Goal: Transaction & Acquisition: Purchase product/service

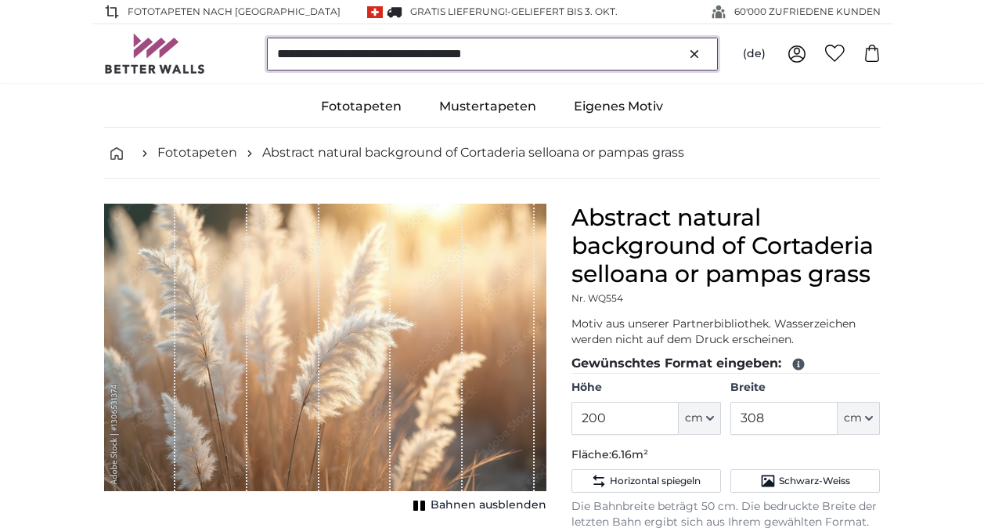
click at [693, 45] on input "**********" at bounding box center [492, 54] width 451 height 33
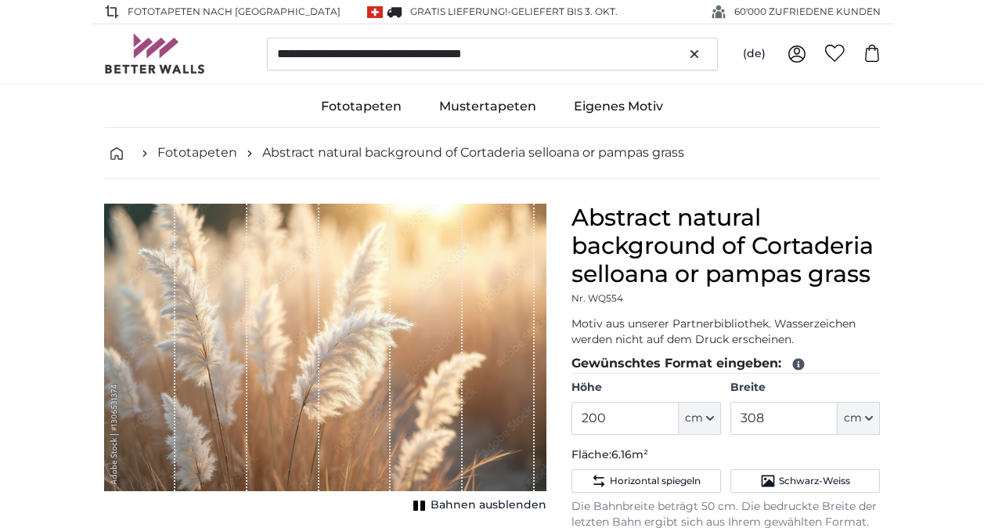
click at [691, 47] on icon "button" at bounding box center [695, 54] width 16 height 16
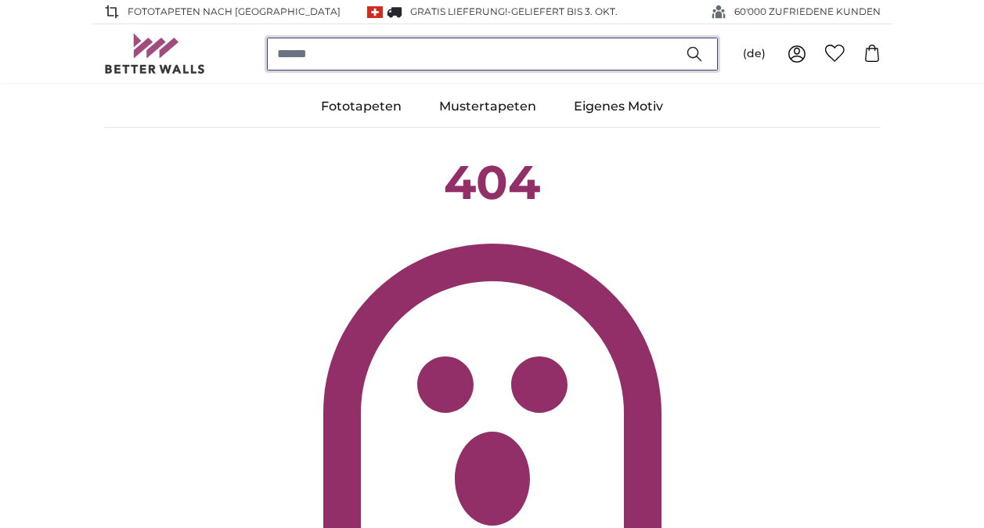
click at [309, 41] on input "search" at bounding box center [492, 54] width 451 height 33
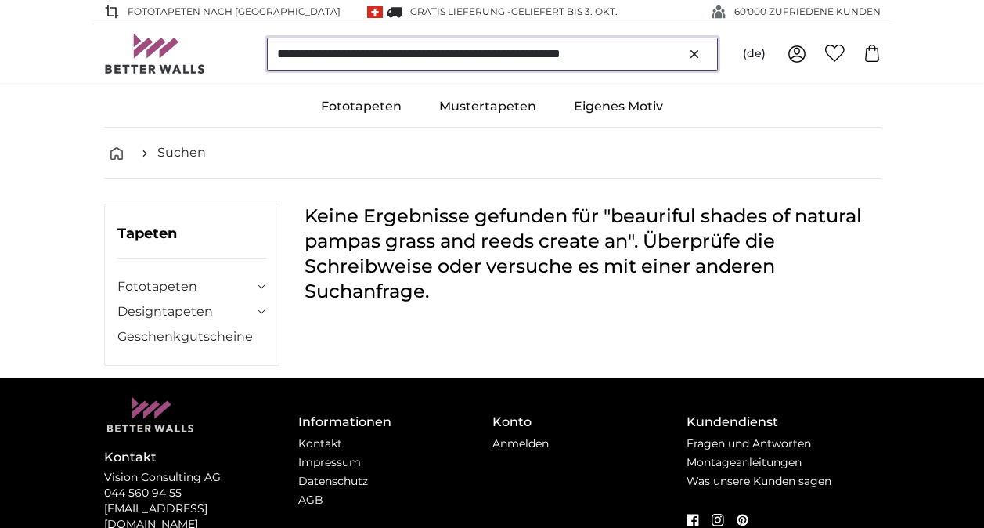
click at [312, 57] on input "**********" at bounding box center [492, 54] width 451 height 33
click at [659, 53] on input "**********" at bounding box center [492, 54] width 451 height 33
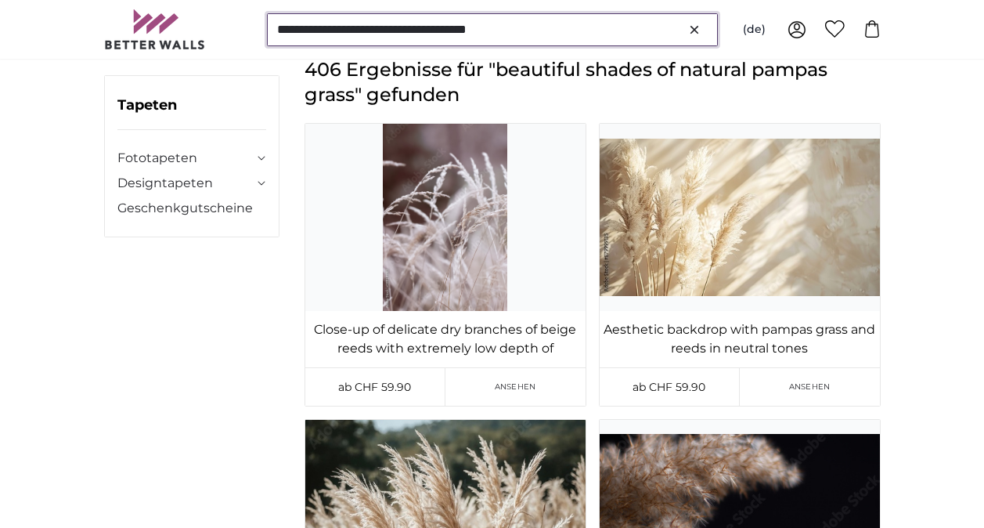
scroll to position [157, 0]
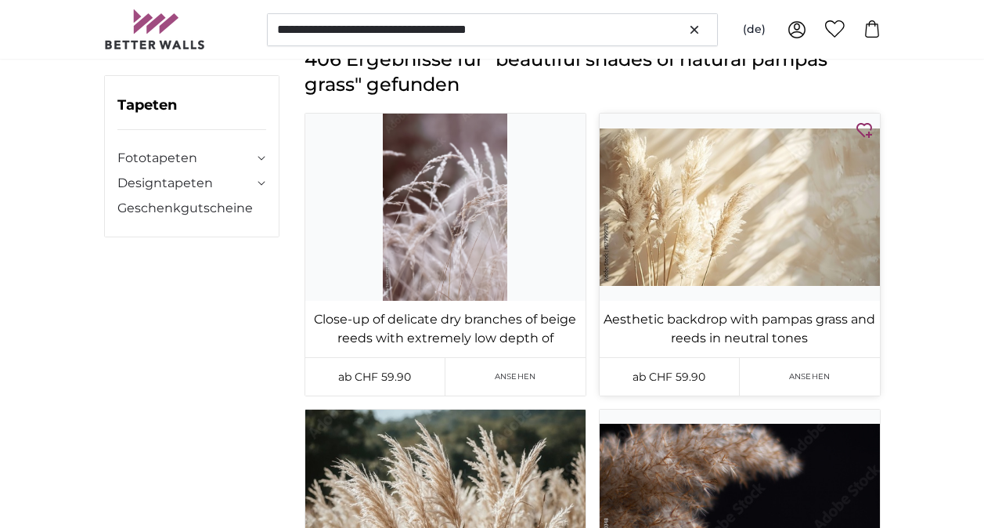
type input "**********"
click at [694, 173] on img at bounding box center [740, 207] width 280 height 187
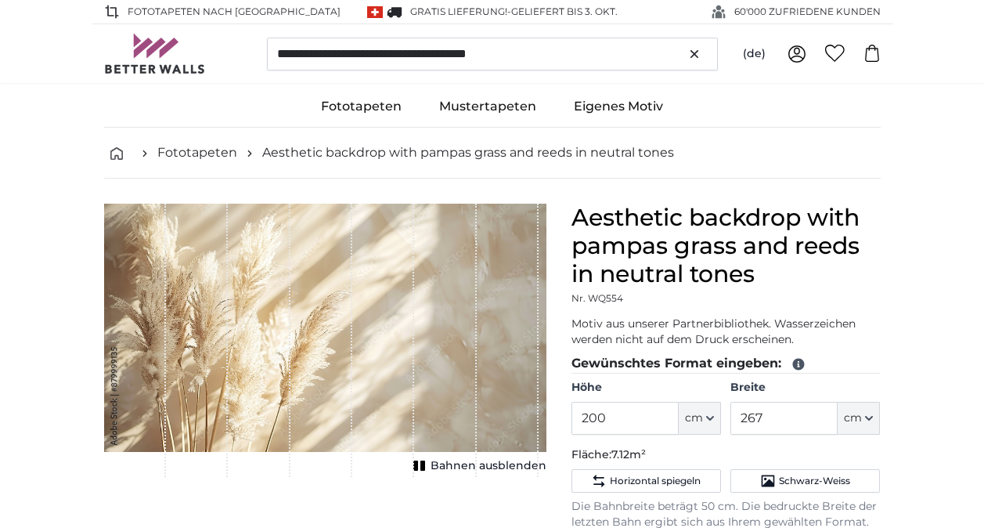
type input "356"
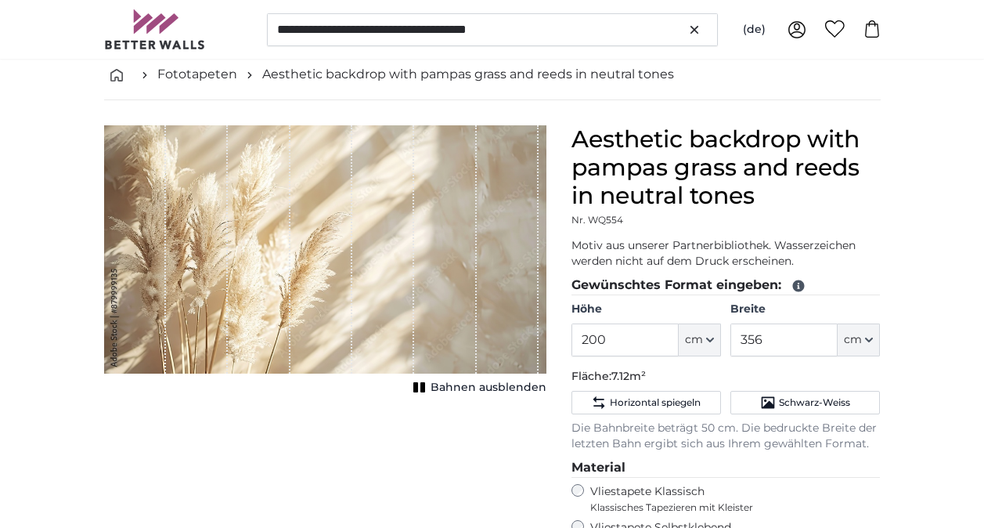
scroll to position [157, 0]
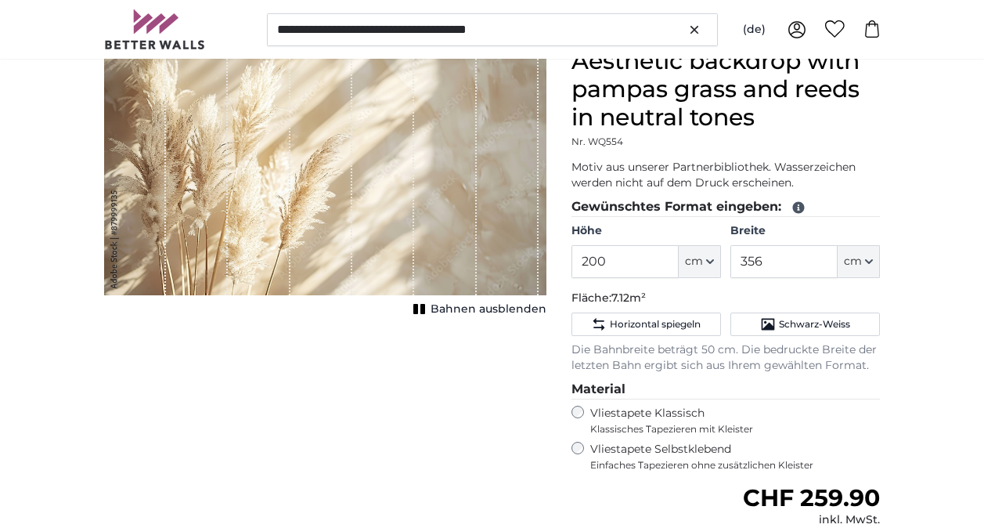
click at [442, 320] on button "Bahnen ausblenden" at bounding box center [478, 309] width 138 height 22
click at [447, 317] on button "Bahnen einblenden" at bounding box center [478, 309] width 137 height 22
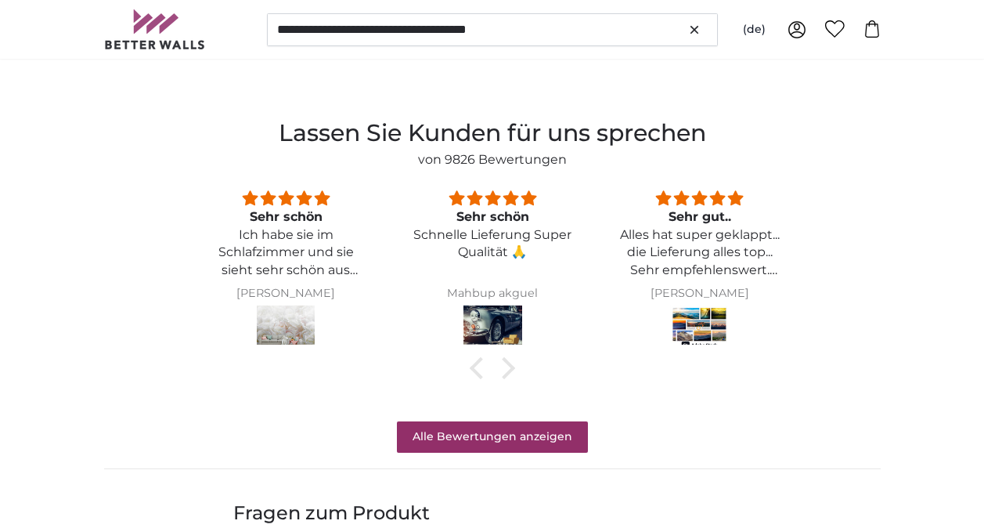
scroll to position [0, 0]
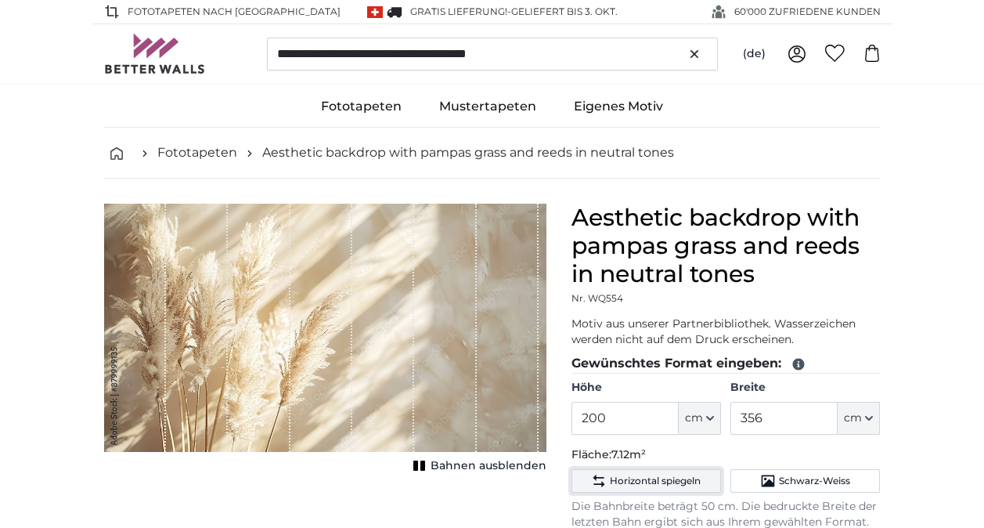
click at [674, 482] on span "Horizontal spiegeln" at bounding box center [655, 481] width 91 height 13
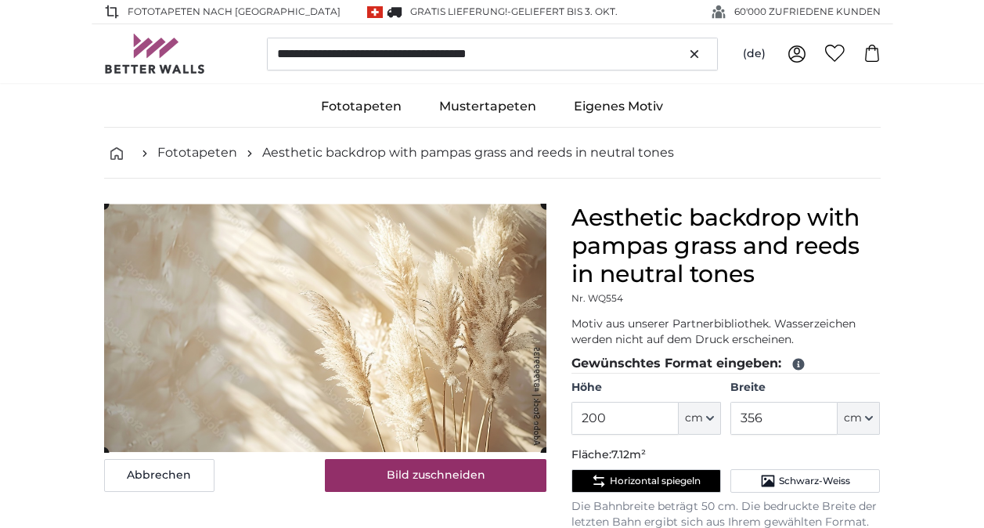
click at [611, 435] on fieldset "Gewünschtes Format eingeben: Höhe 200 ft cm Centimeter (cm) Inches (inch) Feet …" at bounding box center [726, 442] width 309 height 176
click at [616, 429] on input "200" at bounding box center [625, 418] width 107 height 33
type input "2"
type input "130"
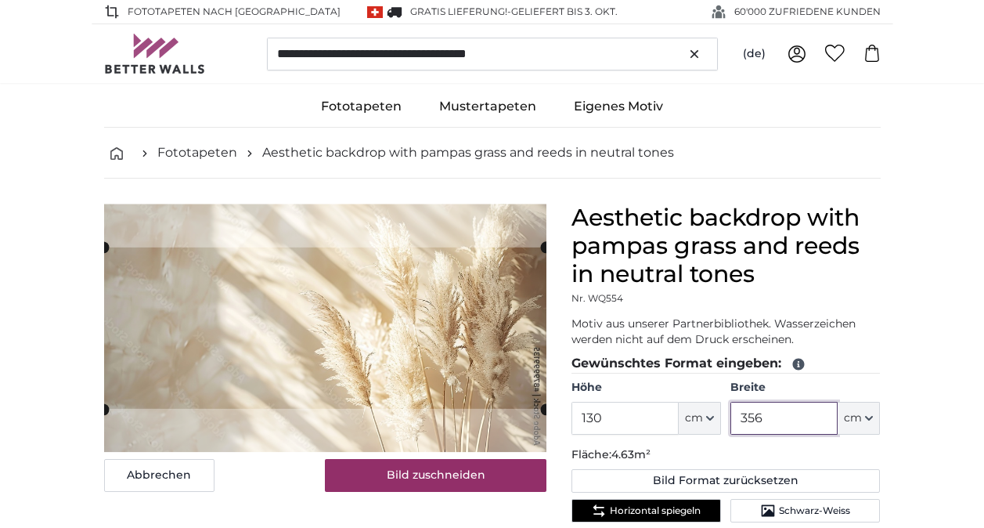
type input "130"
click at [793, 409] on input "356" at bounding box center [784, 418] width 107 height 33
type input "3"
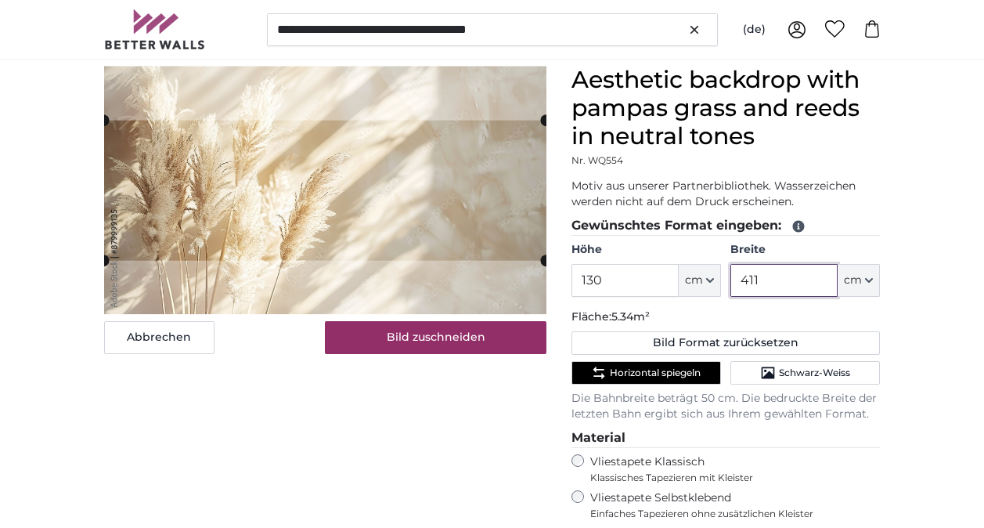
scroll to position [157, 0]
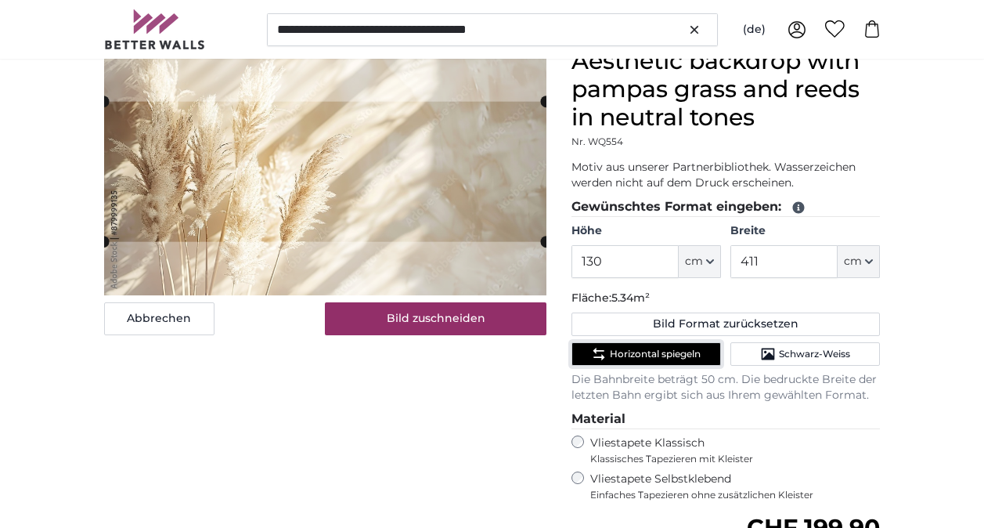
type input "411"
click at [656, 350] on span "Horizontal spiegeln" at bounding box center [655, 354] width 91 height 13
click at [652, 355] on span "Horizontal spiegeln" at bounding box center [655, 354] width 91 height 13
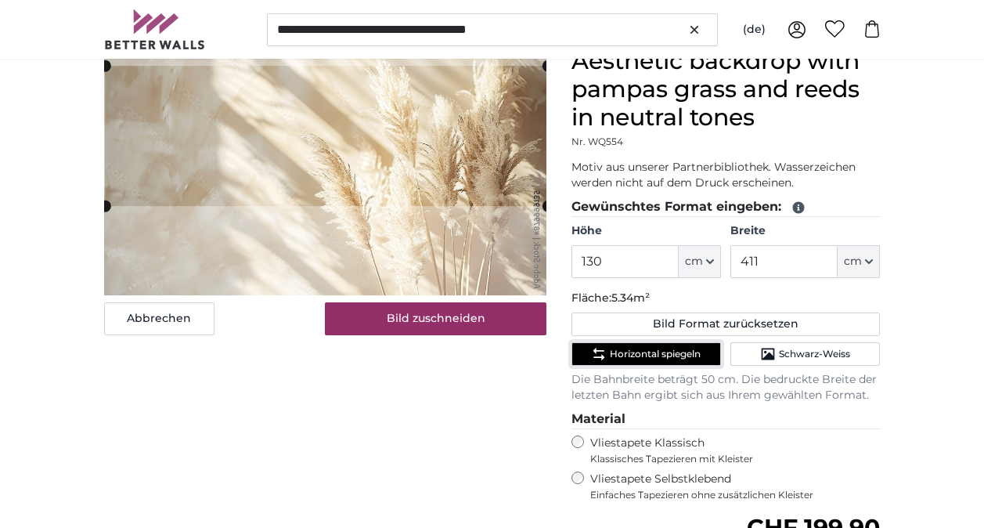
click at [311, 150] on cropper-handle at bounding box center [326, 136] width 442 height 140
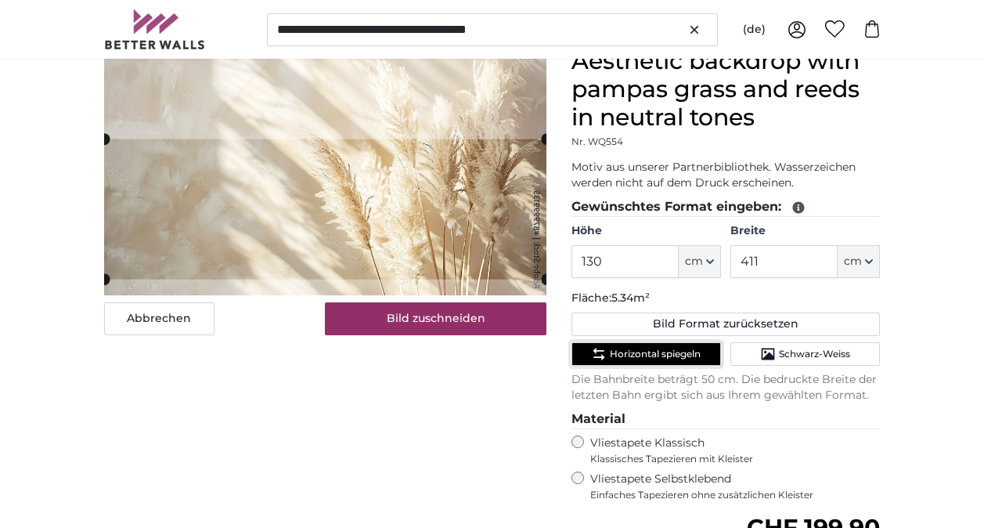
click at [297, 223] on cropper-handle at bounding box center [325, 209] width 442 height 140
click at [304, 218] on cropper-handle at bounding box center [326, 204] width 442 height 140
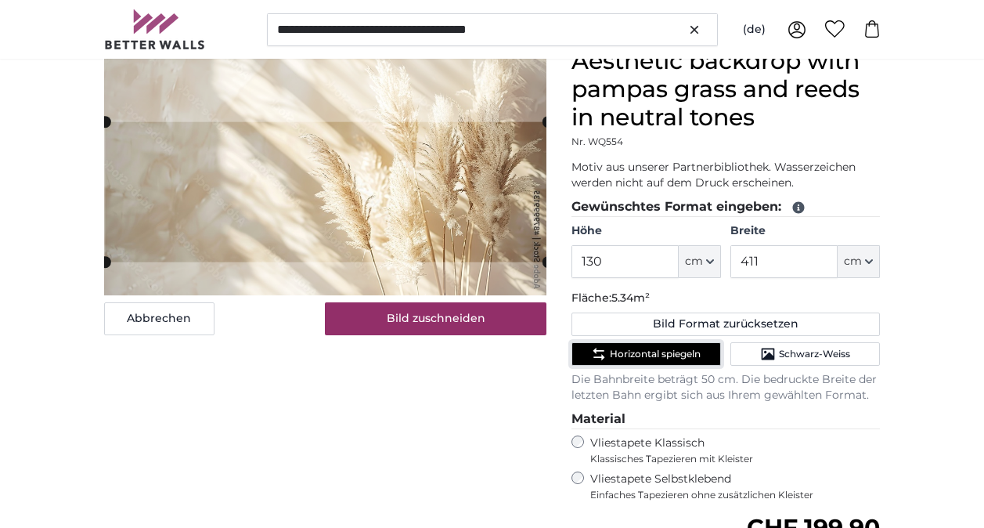
click at [432, 255] on cropper-handle at bounding box center [326, 192] width 442 height 140
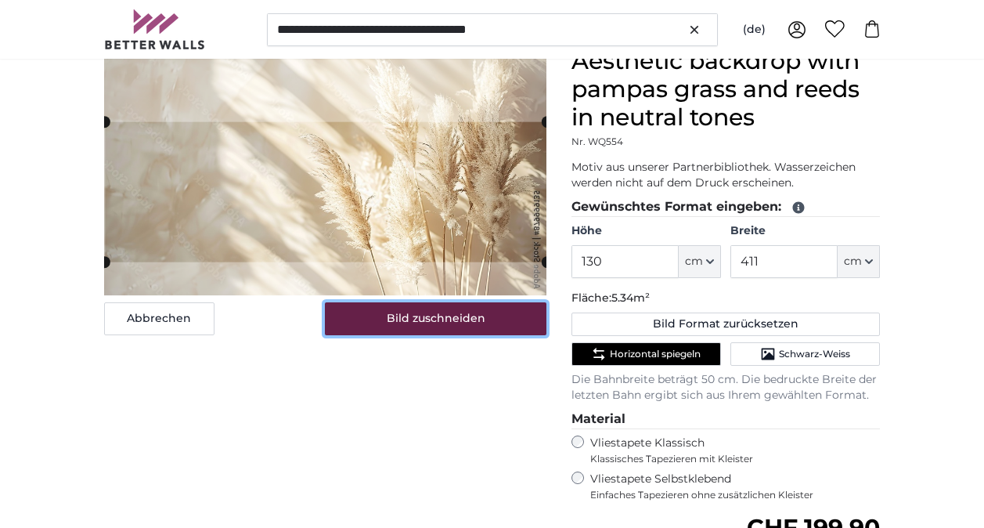
click at [429, 310] on button "Bild zuschneiden" at bounding box center [436, 318] width 222 height 33
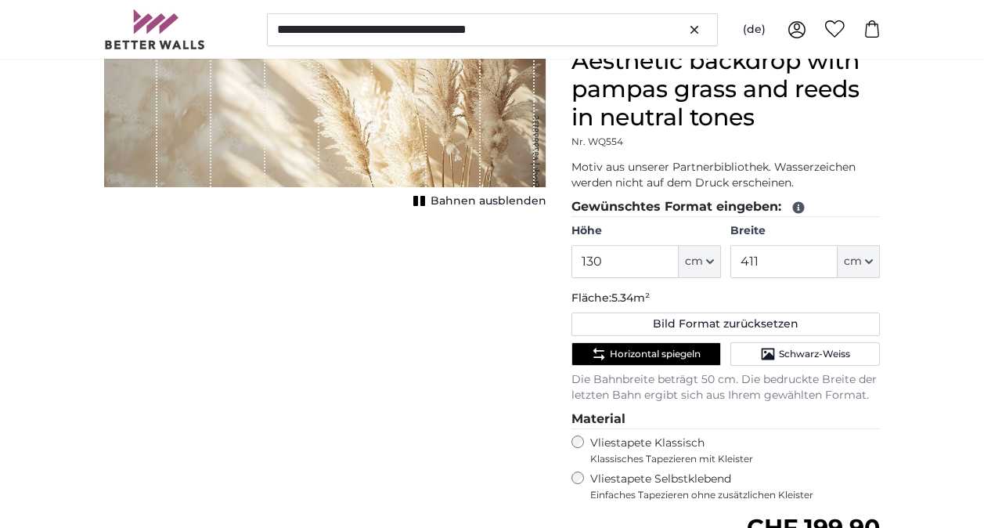
scroll to position [0, 0]
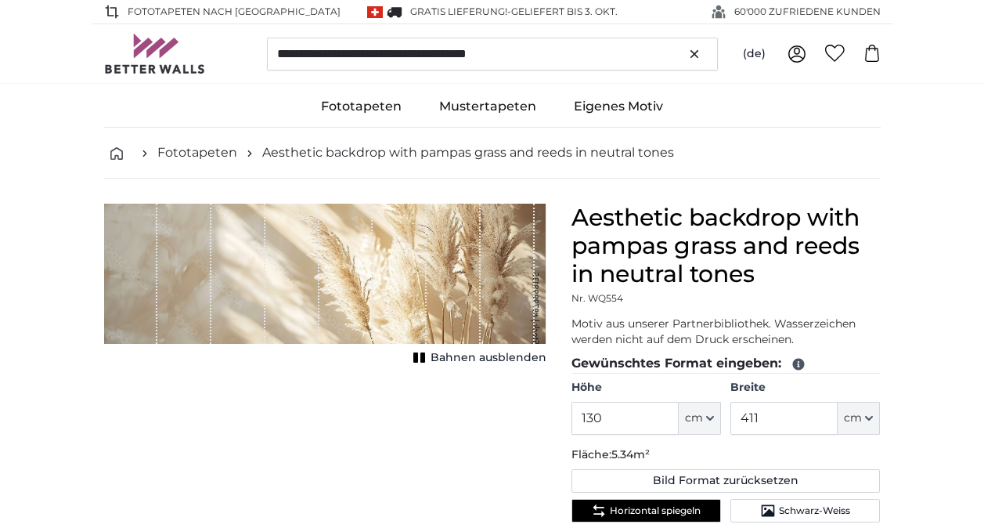
click at [485, 363] on span "Bahnen ausblenden" at bounding box center [489, 358] width 116 height 16
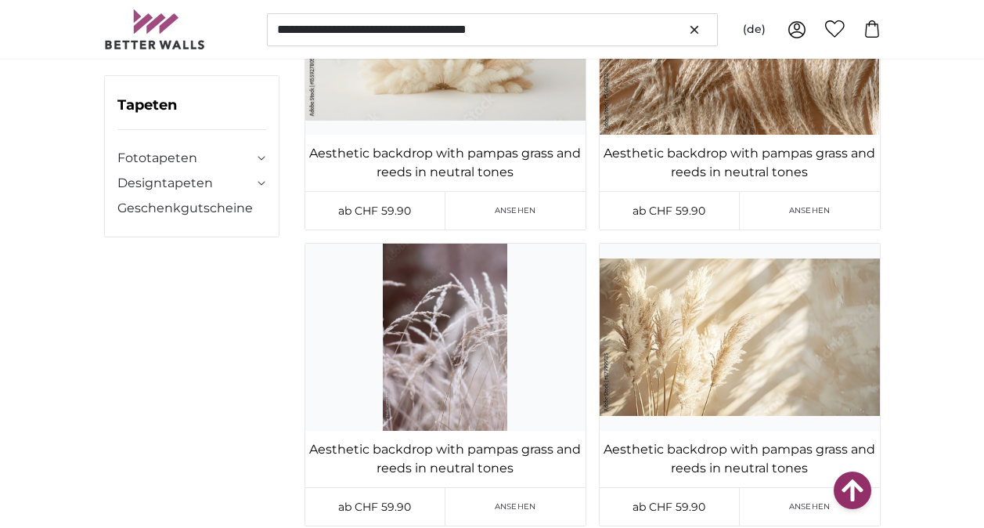
scroll to position [1880, 0]
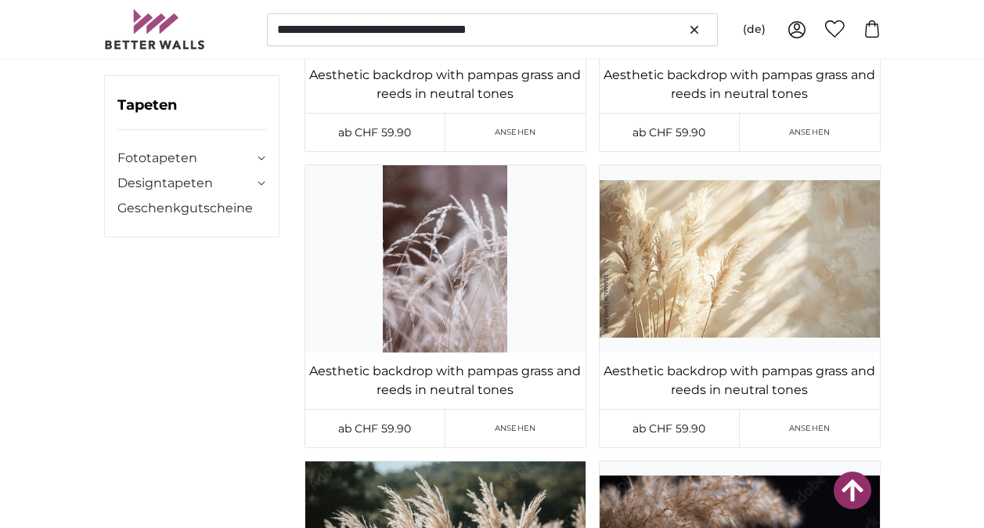
drag, startPoint x: 757, startPoint y: 222, endPoint x: 920, endPoint y: 289, distance: 176.7
click at [920, 290] on main "Suchen [GEOGRAPHIC_DATA]" at bounding box center [492, 93] width 984 height 3691
click at [828, 274] on img at bounding box center [740, 258] width 280 height 187
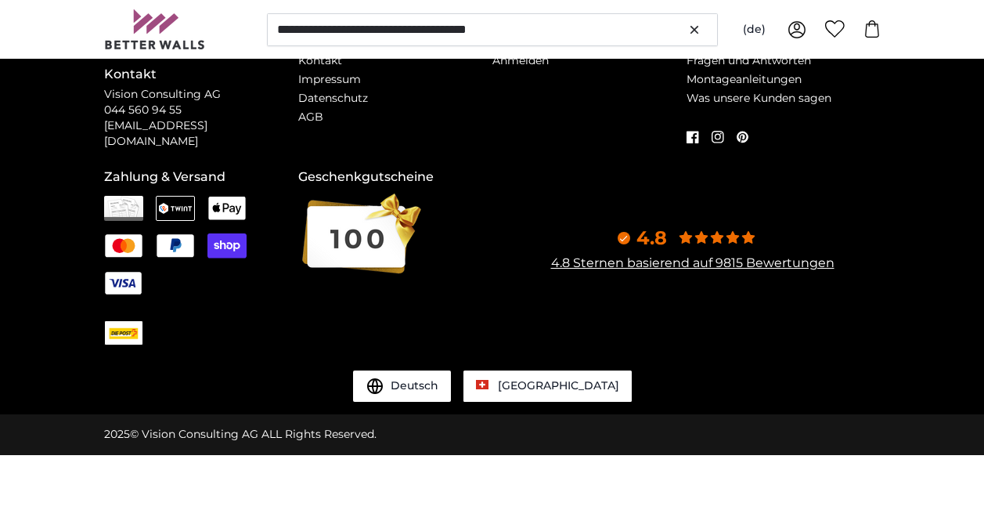
scroll to position [0, 0]
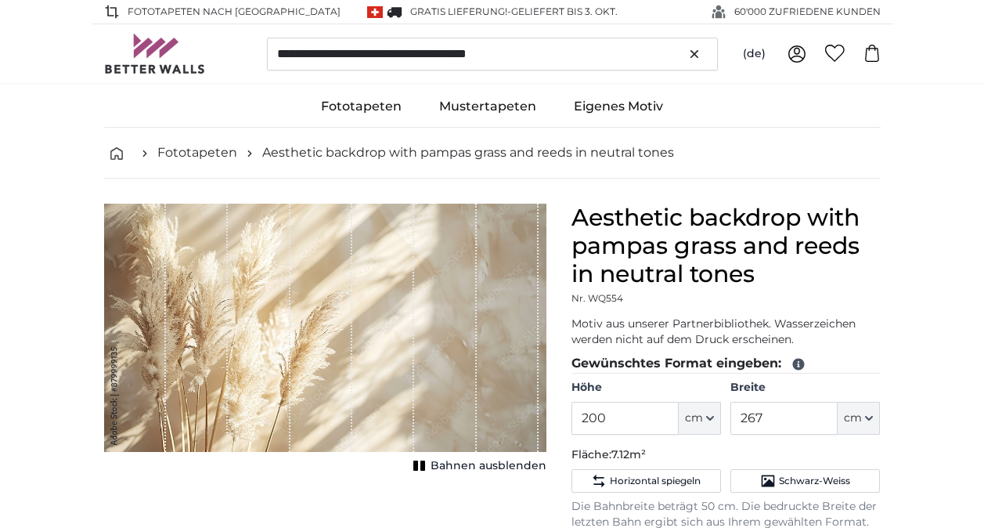
type input "356"
click at [675, 480] on span "Horizontal spiegeln" at bounding box center [655, 481] width 91 height 13
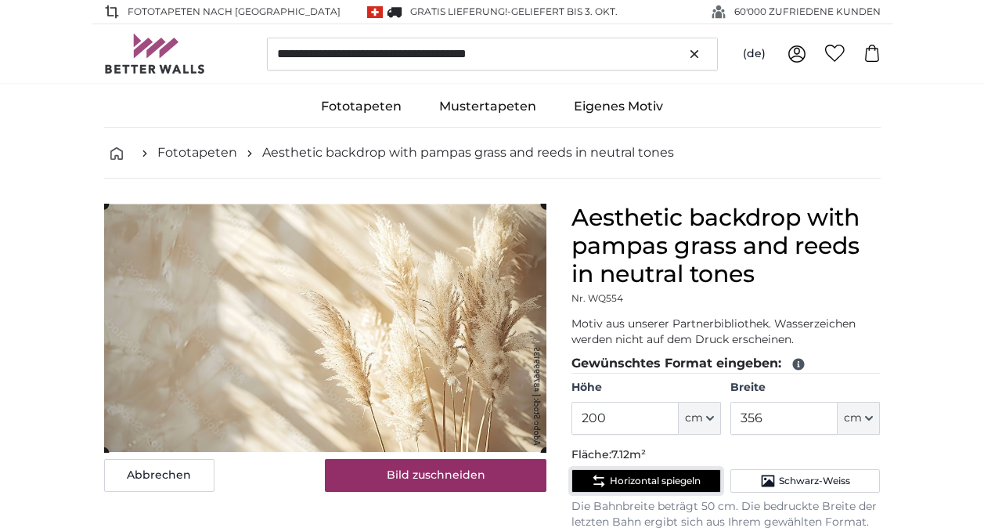
click at [650, 483] on span "Horizontal spiegeln" at bounding box center [655, 481] width 91 height 13
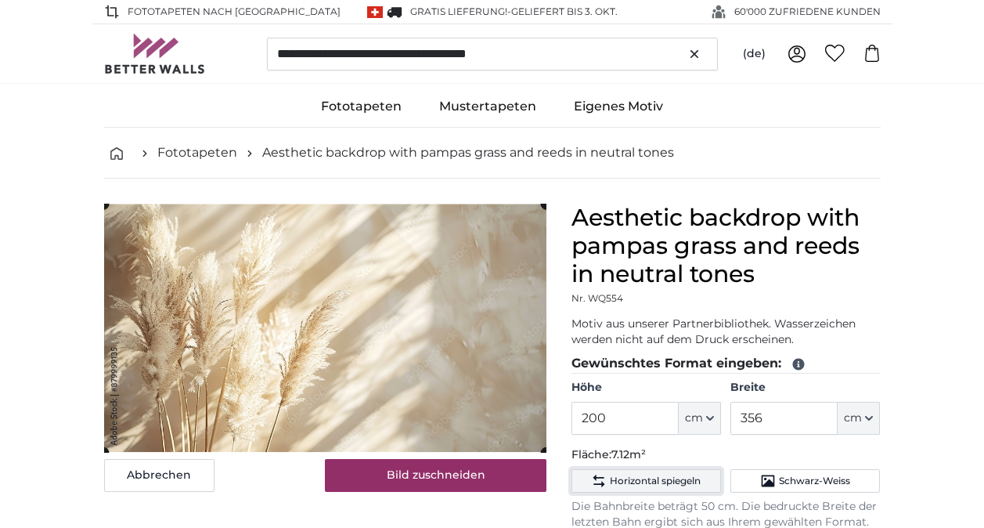
click at [669, 470] on button "Horizontal spiegeln" at bounding box center [647, 480] width 150 height 23
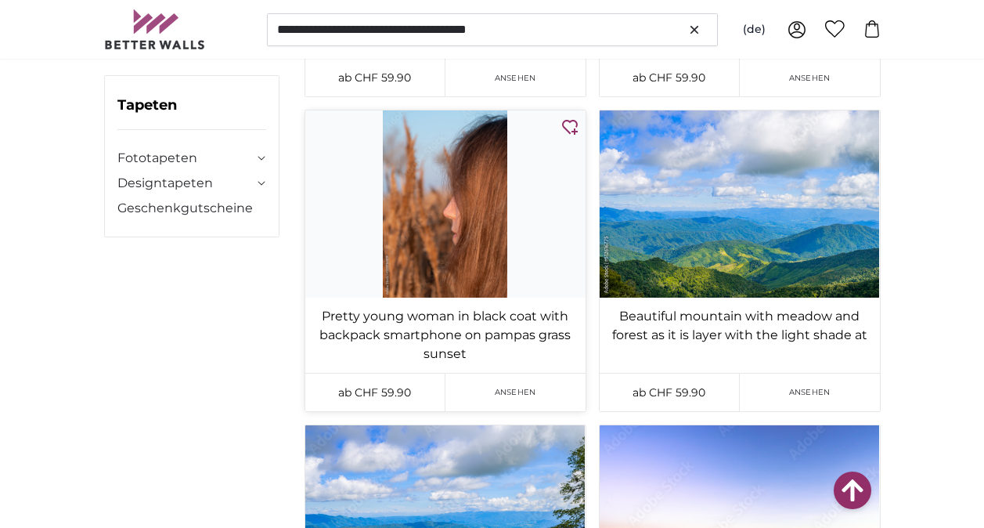
scroll to position [26079, 0]
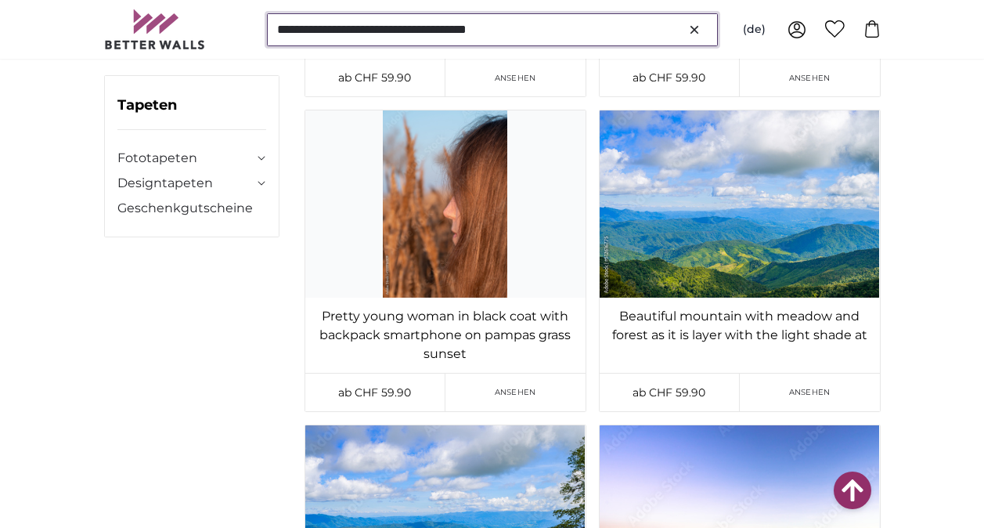
click at [583, 24] on input "**********" at bounding box center [492, 29] width 451 height 33
click at [335, 25] on input "**********" at bounding box center [492, 29] width 451 height 33
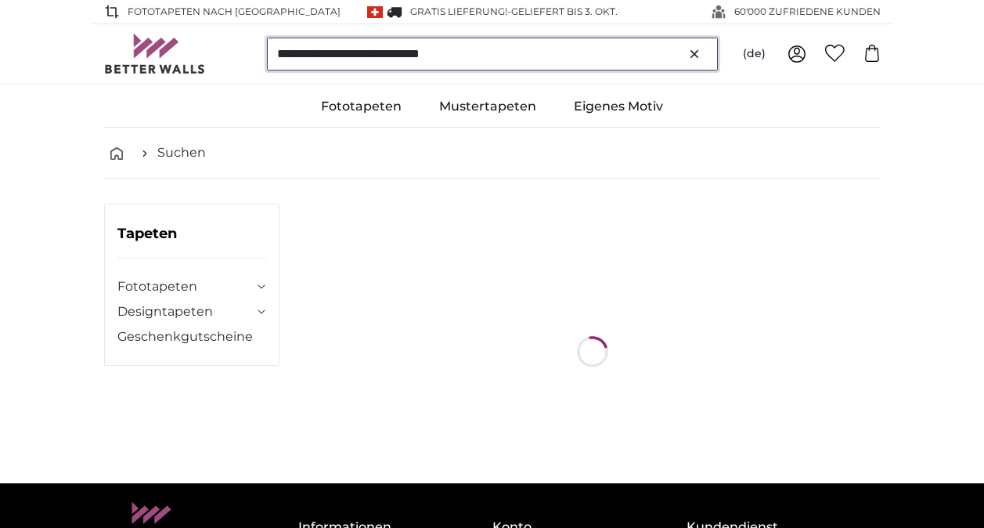
click at [502, 62] on input "**********" at bounding box center [492, 54] width 451 height 33
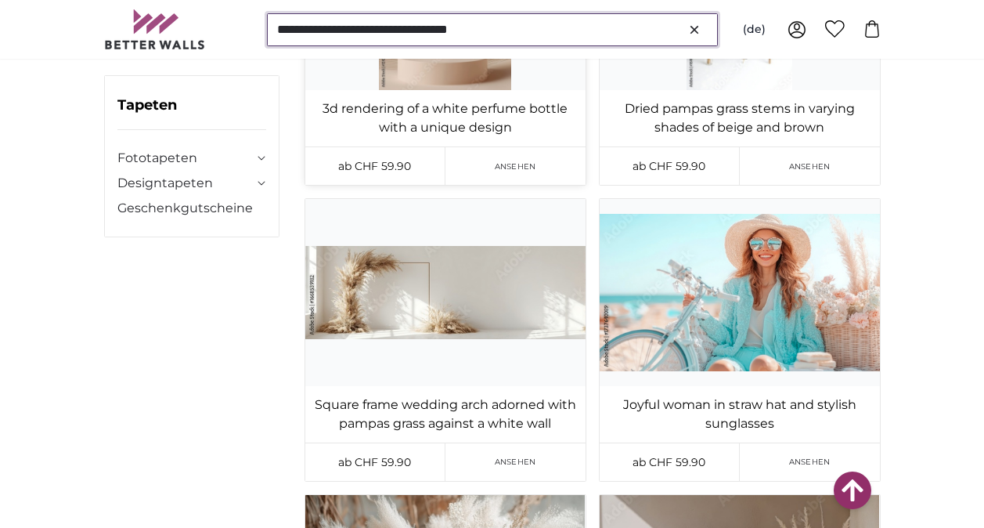
scroll to position [4229, 0]
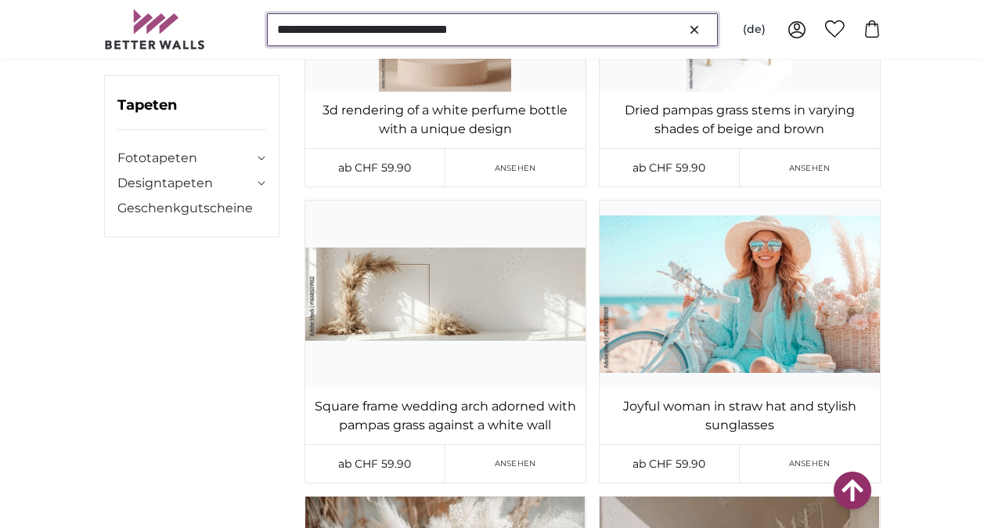
type input "**********"
